Goal: Task Accomplishment & Management: Manage account settings

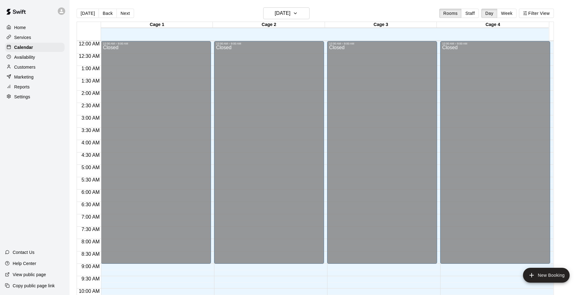
scroll to position [314, 0]
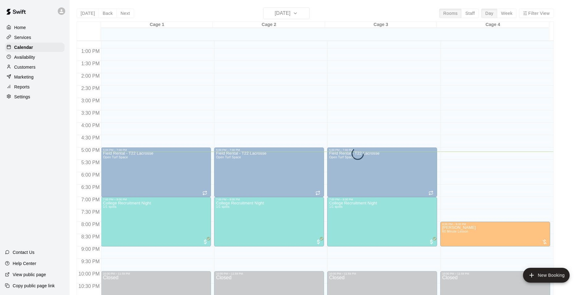
click at [212, 9] on div "Today Back Next Friday Sep 12 Rooms Staff Day Week Filter View Cage 1 12 Fri Ca…" at bounding box center [315, 154] width 477 height 295
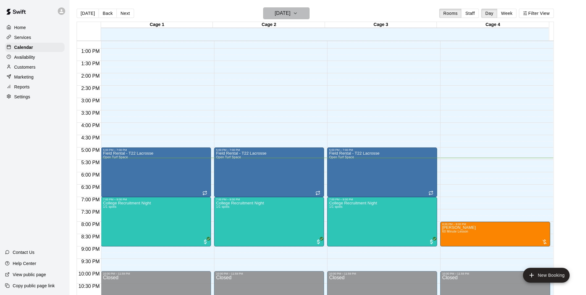
drag, startPoint x: 308, startPoint y: 16, endPoint x: 298, endPoint y: 21, distance: 10.5
click at [305, 19] on div "Today Back Next Friday Sep 12 Rooms Staff Day Week Filter View" at bounding box center [315, 14] width 477 height 14
click at [298, 16] on icon "button" at bounding box center [295, 13] width 5 height 7
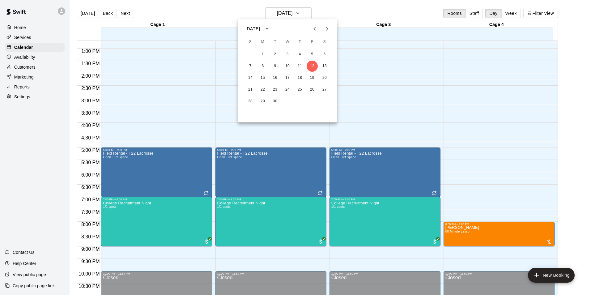
click at [327, 25] on button "Next month" at bounding box center [327, 29] width 12 height 12
click at [325, 27] on button "Next month" at bounding box center [327, 29] width 12 height 12
click at [286, 67] on button "5" at bounding box center [287, 66] width 11 height 11
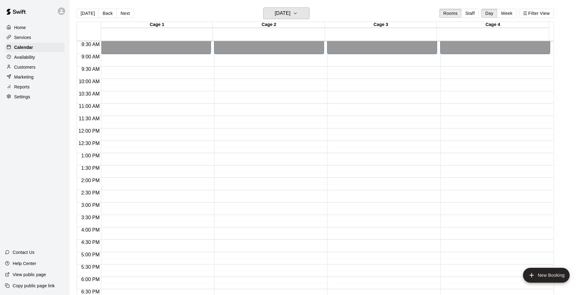
scroll to position [240, 0]
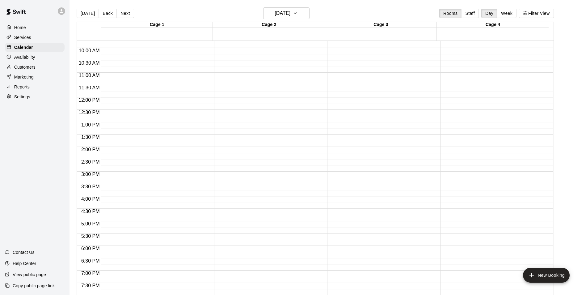
click at [36, 37] on div "Services" at bounding box center [35, 37] width 60 height 9
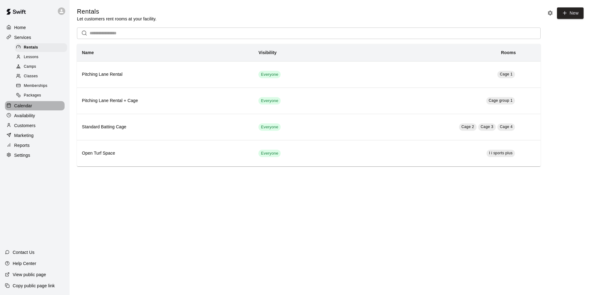
click at [39, 108] on div "Calendar" at bounding box center [35, 105] width 60 height 9
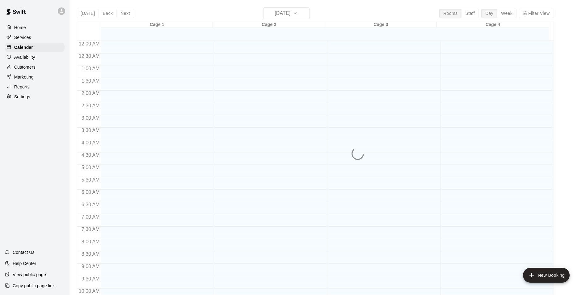
scroll to position [314, 0]
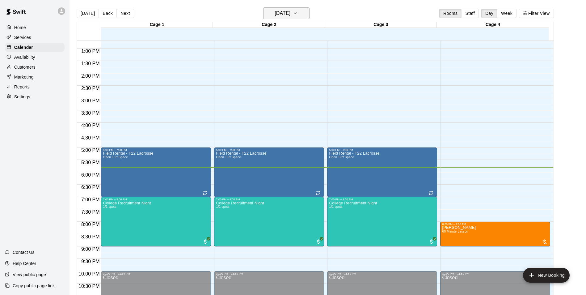
click at [308, 17] on button "[DATE]" at bounding box center [286, 13] width 46 height 12
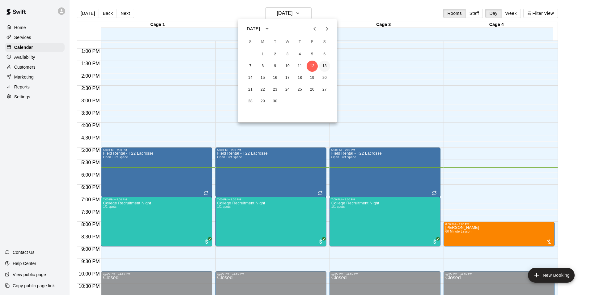
click at [325, 63] on button "13" at bounding box center [324, 66] width 11 height 11
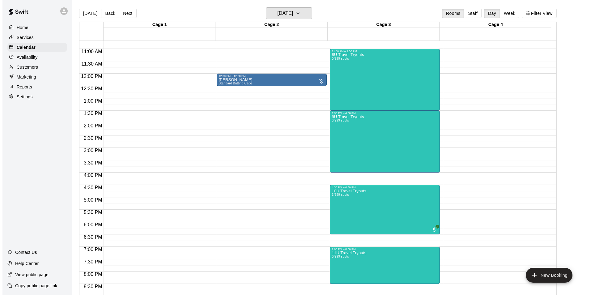
scroll to position [283, 0]
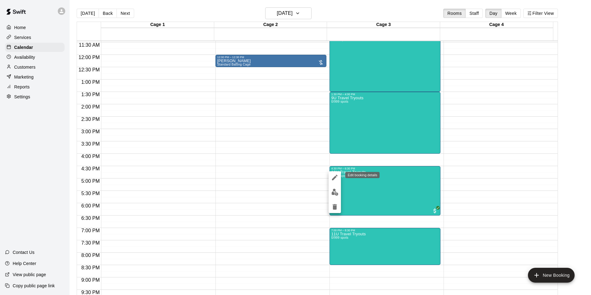
click at [337, 180] on icon "edit" at bounding box center [334, 177] width 7 height 7
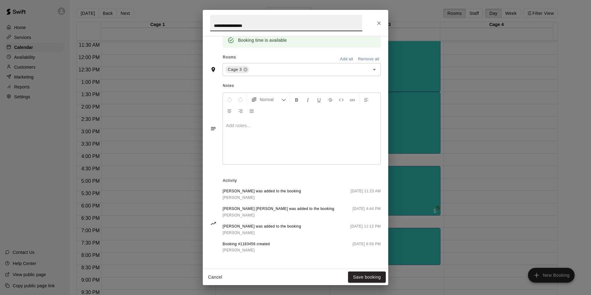
scroll to position [164, 0]
click at [303, 199] on div "[PERSON_NAME] was added to the booking [PERSON_NAME] [DATE] 11:23 AM [PERSON_NA…" at bounding box center [302, 223] width 158 height 70
click at [300, 195] on link "[PERSON_NAME]" at bounding box center [262, 197] width 78 height 6
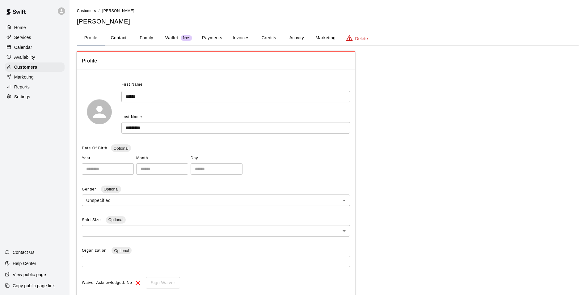
click at [129, 42] on button "Contact" at bounding box center [119, 38] width 28 height 15
select select "**"
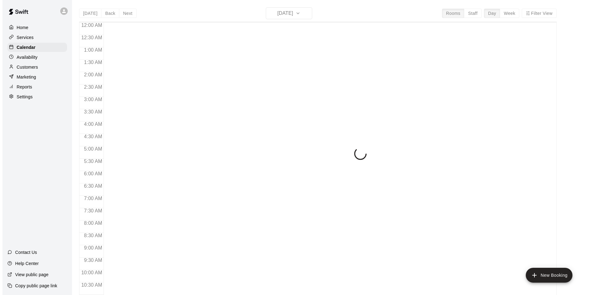
scroll to position [314, 0]
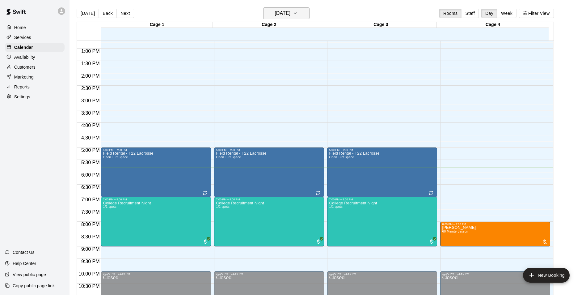
click at [308, 14] on button "[DATE]" at bounding box center [286, 13] width 46 height 12
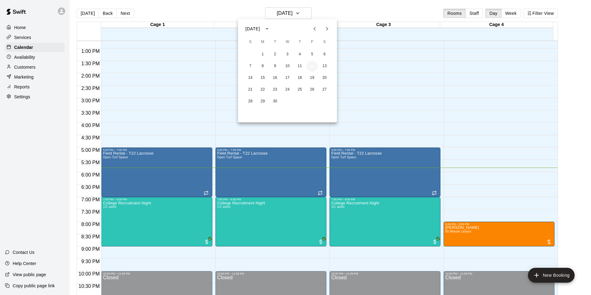
click at [314, 68] on button "12" at bounding box center [312, 66] width 11 height 11
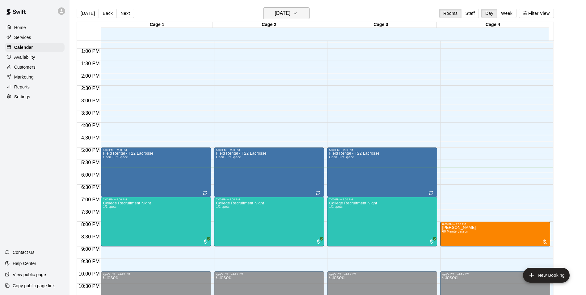
click at [307, 11] on button "[DATE]" at bounding box center [286, 13] width 46 height 12
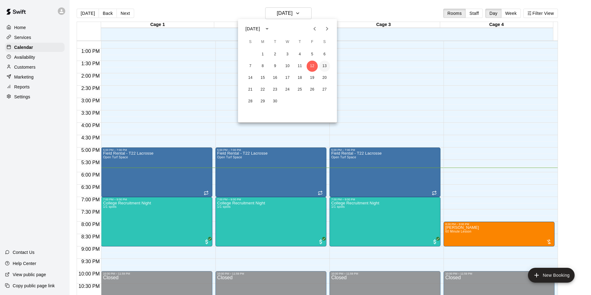
click at [325, 67] on button "13" at bounding box center [324, 66] width 11 height 11
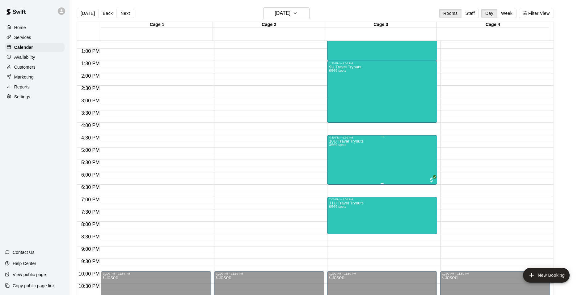
click at [388, 156] on div "10U Travel Tryouts 3/999 spots" at bounding box center [382, 286] width 106 height 295
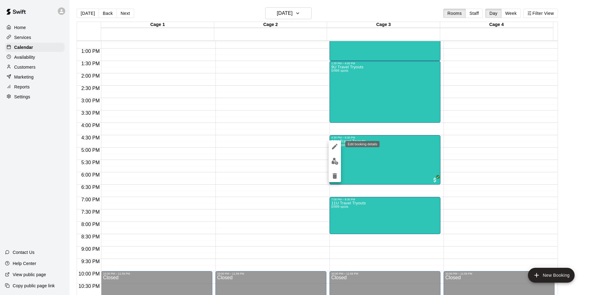
click at [337, 151] on button "edit" at bounding box center [335, 146] width 12 height 12
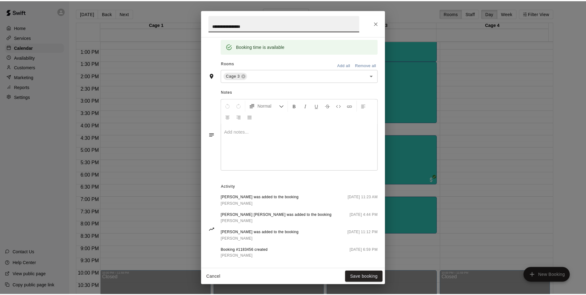
scroll to position [164, 0]
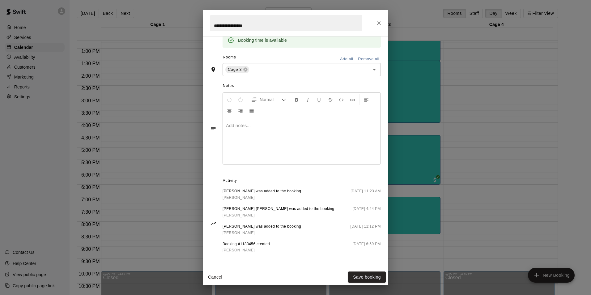
click at [224, 225] on span "[PERSON_NAME] was added to the booking" at bounding box center [262, 226] width 78 height 6
click at [270, 221] on div "[PERSON_NAME] was added to the booking [PERSON_NAME] [DATE] 11:23 AM [PERSON_NA…" at bounding box center [302, 223] width 158 height 70
click at [270, 224] on span "[PERSON_NAME] was added to the booking" at bounding box center [262, 226] width 78 height 6
click at [350, 224] on span "[DATE] 11:12 PM" at bounding box center [365, 229] width 30 height 13
click at [234, 233] on span "[PERSON_NAME]" at bounding box center [239, 233] width 32 height 4
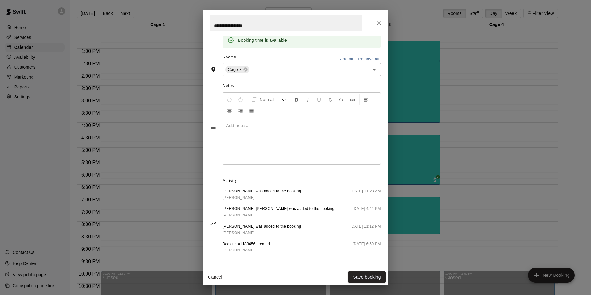
click at [384, 25] on div "**********" at bounding box center [295, 23] width 185 height 26
click at [380, 21] on icon "Close" at bounding box center [379, 23] width 6 height 6
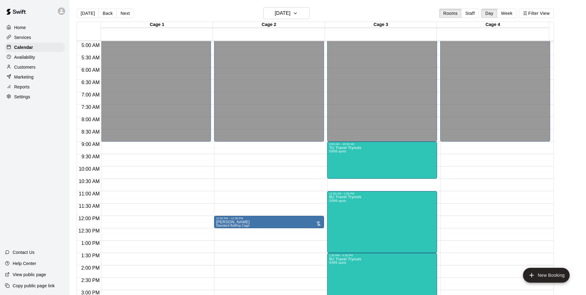
scroll to position [124, 0]
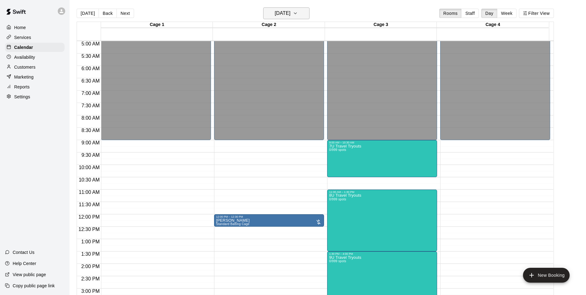
click at [298, 16] on icon "button" at bounding box center [295, 13] width 5 height 7
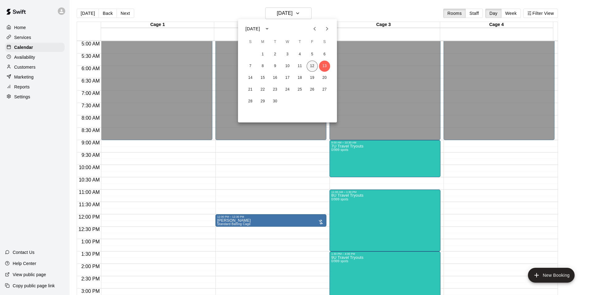
click at [310, 68] on button "12" at bounding box center [312, 66] width 11 height 11
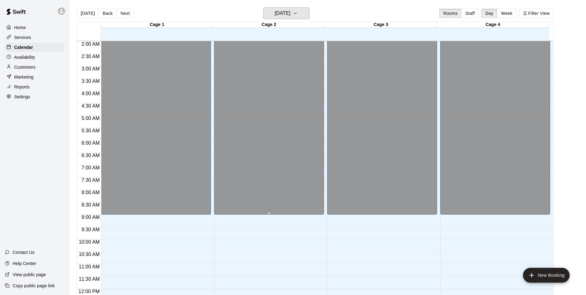
scroll to position [0, 0]
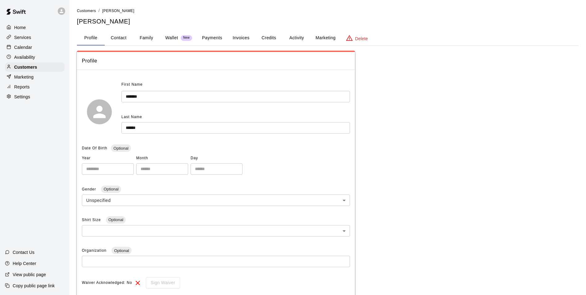
click at [125, 42] on button "Contact" at bounding box center [119, 38] width 28 height 15
select select "**"
